Goal: Check status: Check status

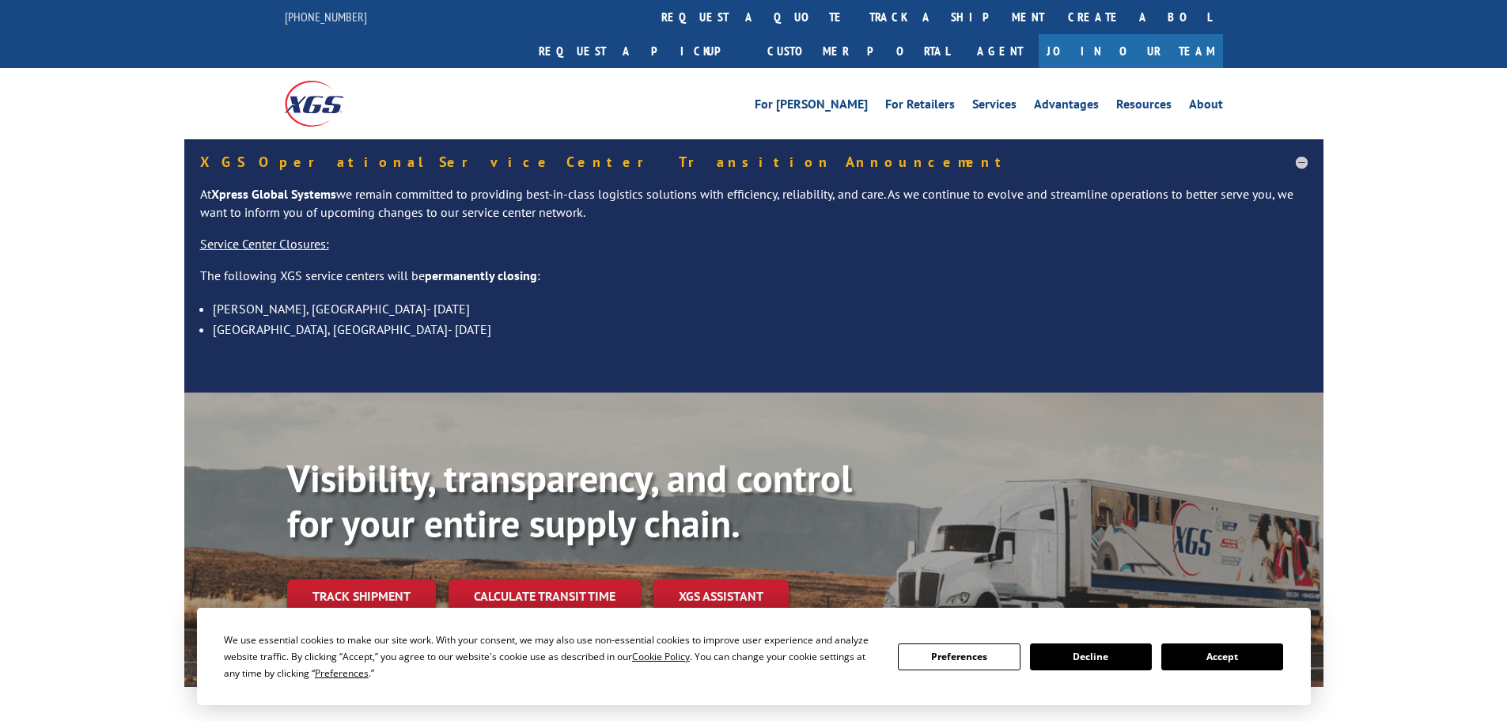
click at [1213, 653] on button "Accept" at bounding box center [1223, 656] width 122 height 27
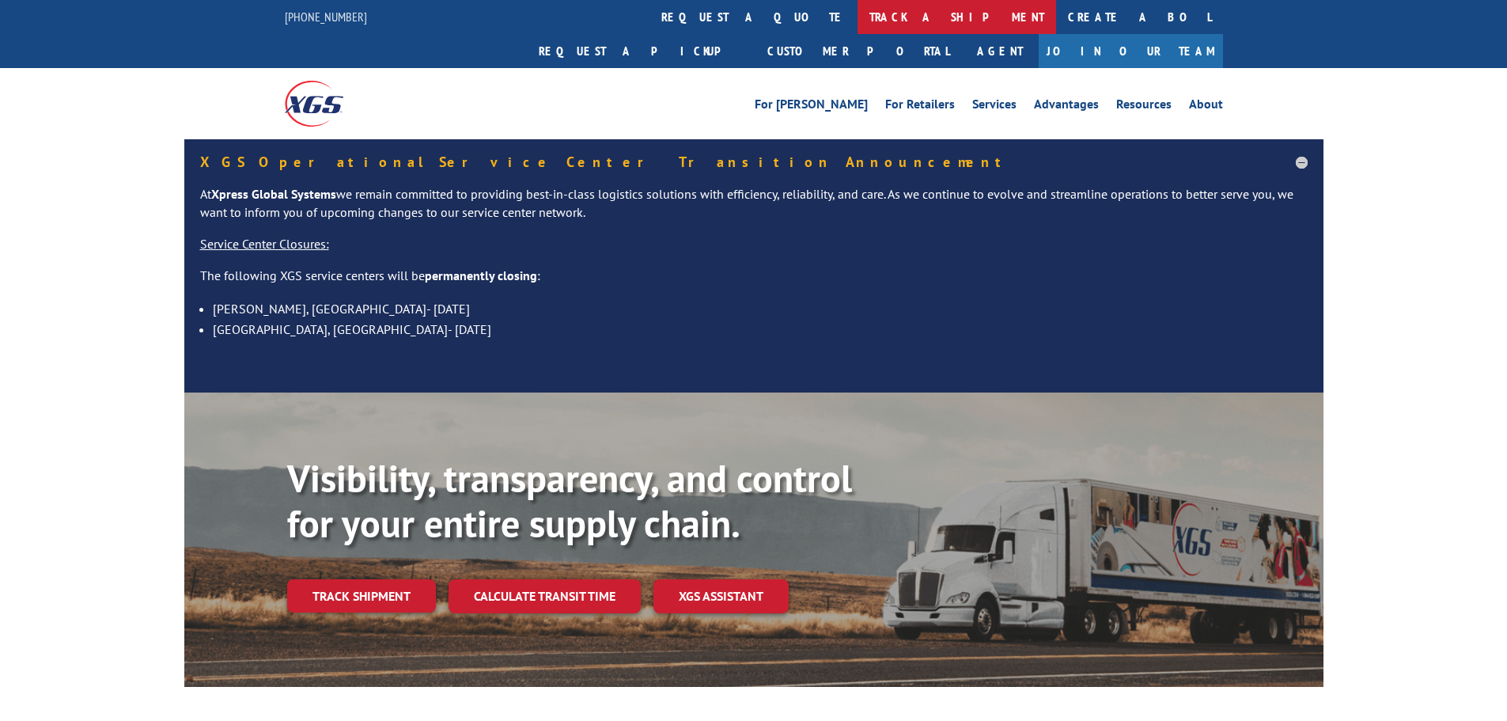
click at [858, 10] on link "track a shipment" at bounding box center [957, 17] width 199 height 34
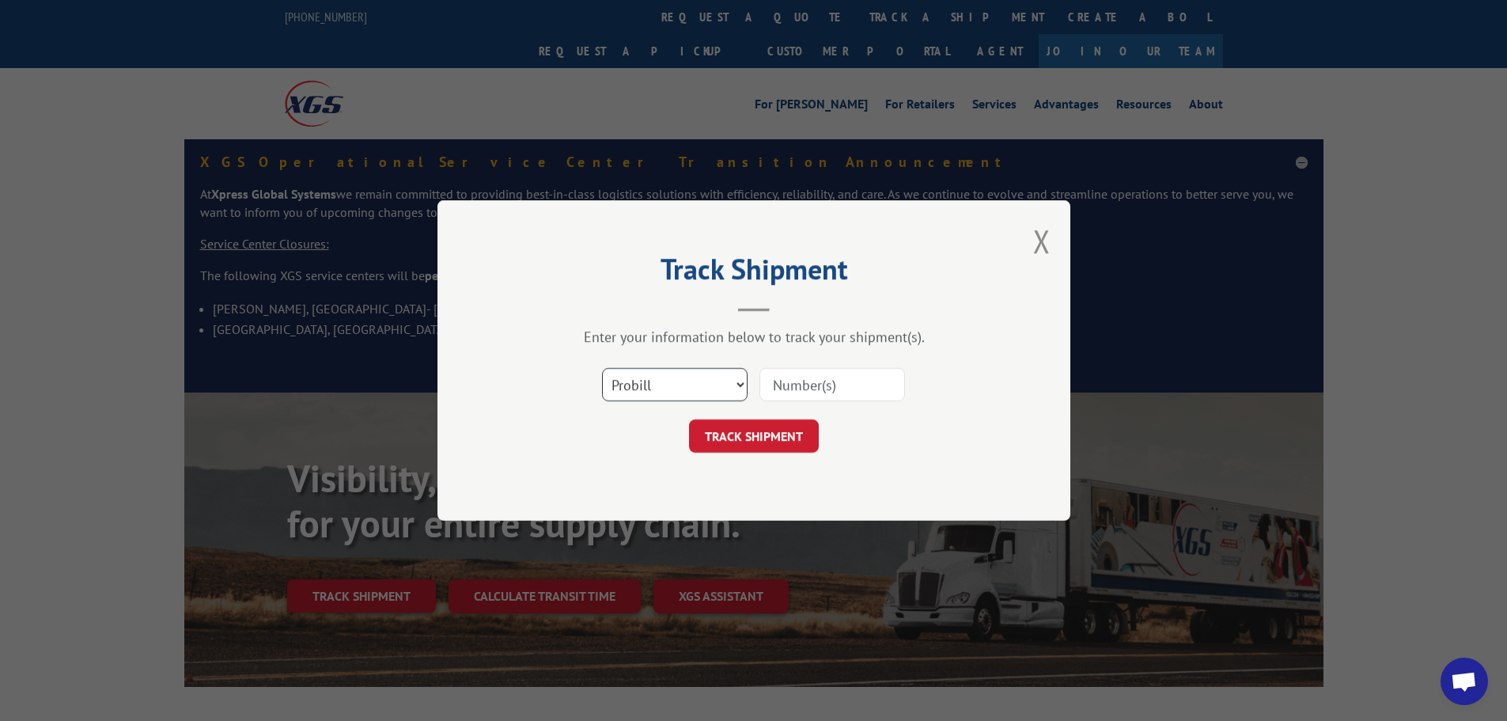
click at [703, 384] on select "Select category... Probill BOL PO" at bounding box center [675, 384] width 146 height 33
select select "bol"
click at [602, 368] on select "Select category... Probill BOL PO" at bounding box center [675, 384] width 146 height 33
click at [773, 384] on input at bounding box center [833, 384] width 146 height 33
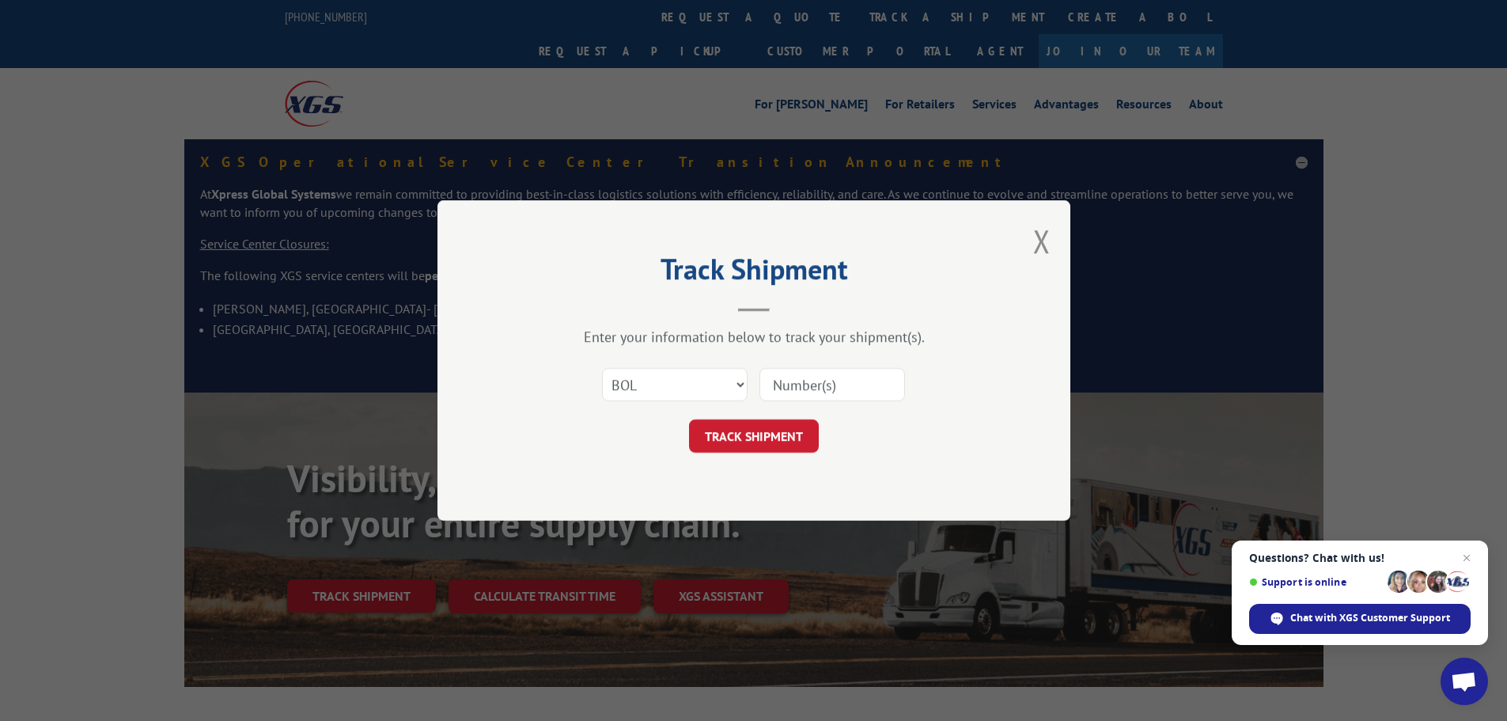
paste input "6010024"
type input "6010024"
click at [1465, 558] on span "Open chat" at bounding box center [1467, 558] width 20 height 20
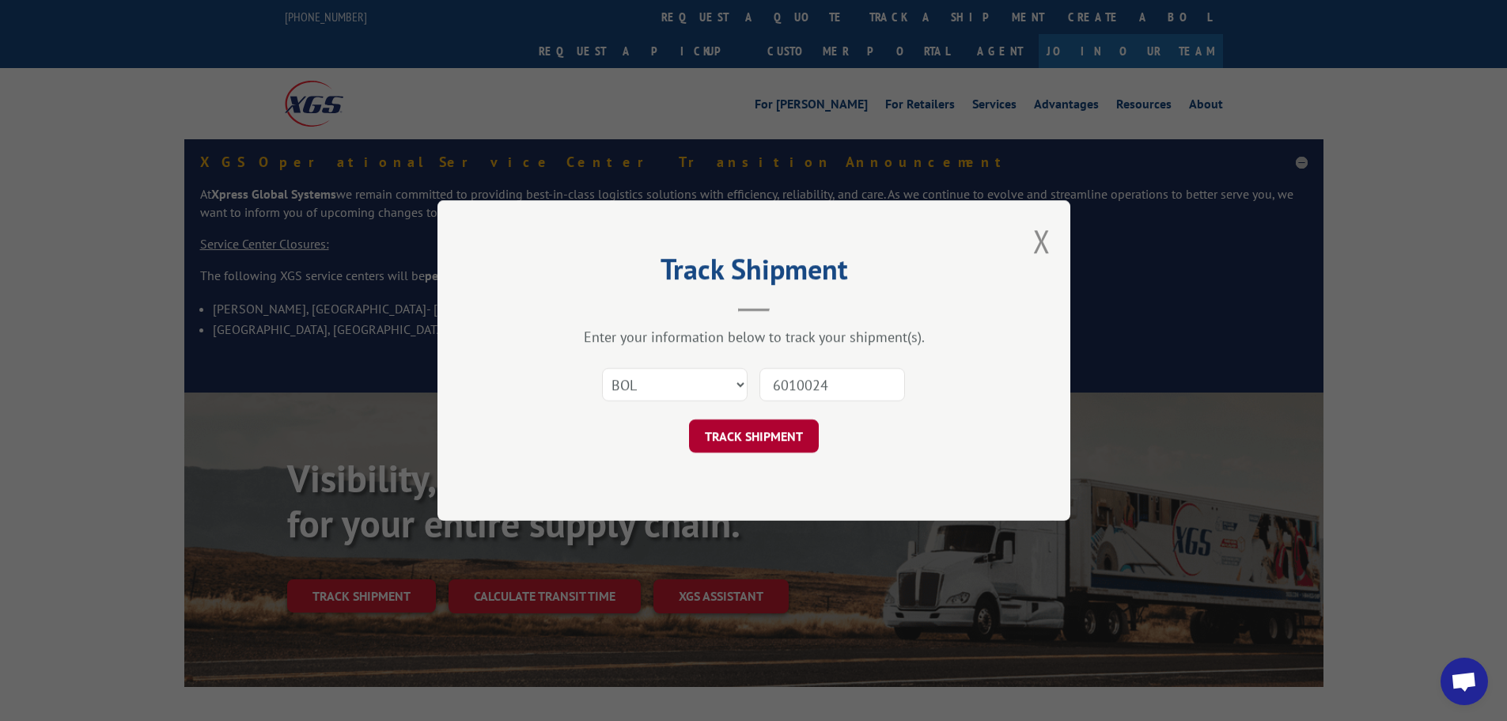
click at [771, 424] on button "TRACK SHIPMENT" at bounding box center [754, 435] width 130 height 33
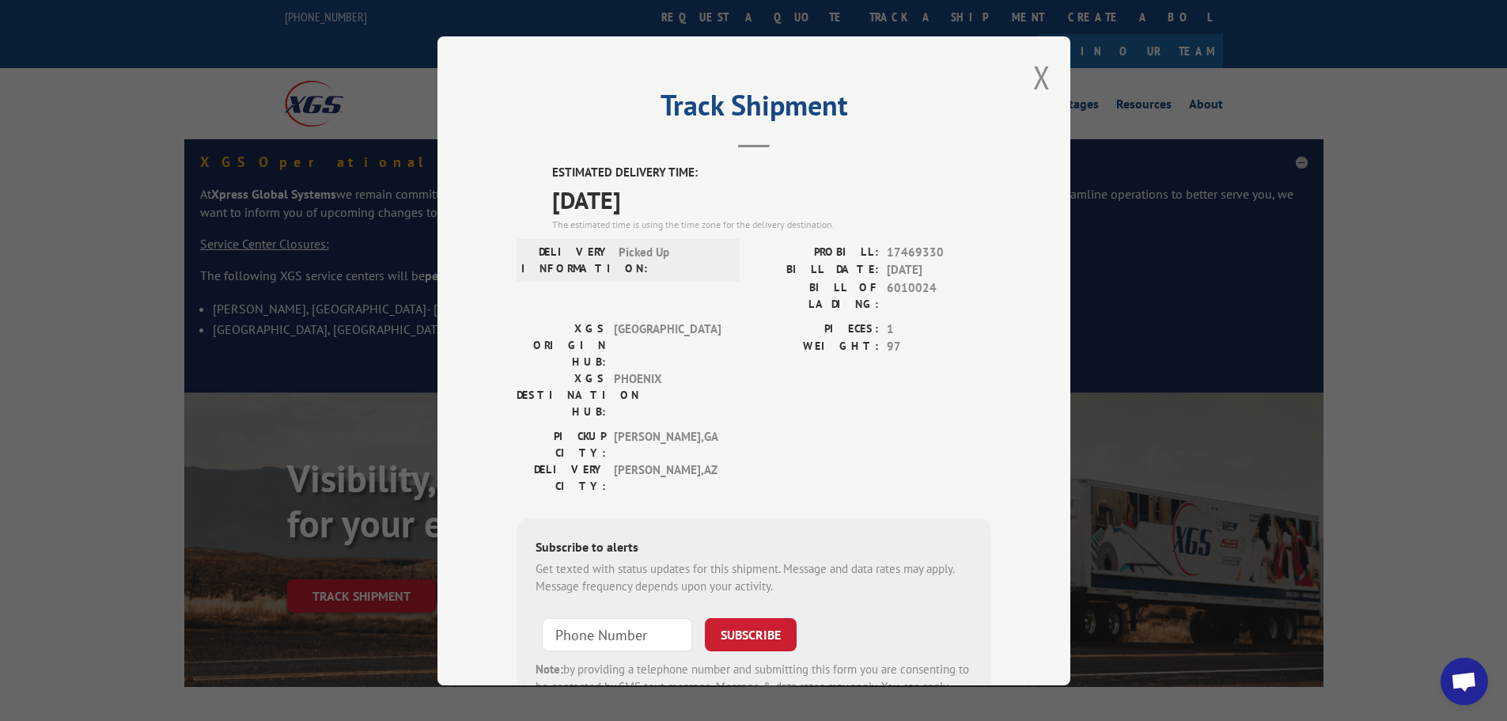
drag, startPoint x: 543, startPoint y: 170, endPoint x: 684, endPoint y: 206, distance: 145.3
click at [684, 206] on div "ESTIMATED DELIVERY TIME: [DATE] The estimated time is using the time zone for t…" at bounding box center [754, 448] width 475 height 569
copy div "ESTIMATED DELIVERY TIME: [DATE]"
click at [1038, 74] on button "Close modal" at bounding box center [1041, 77] width 17 height 42
